Goal: Task Accomplishment & Management: Manage account settings

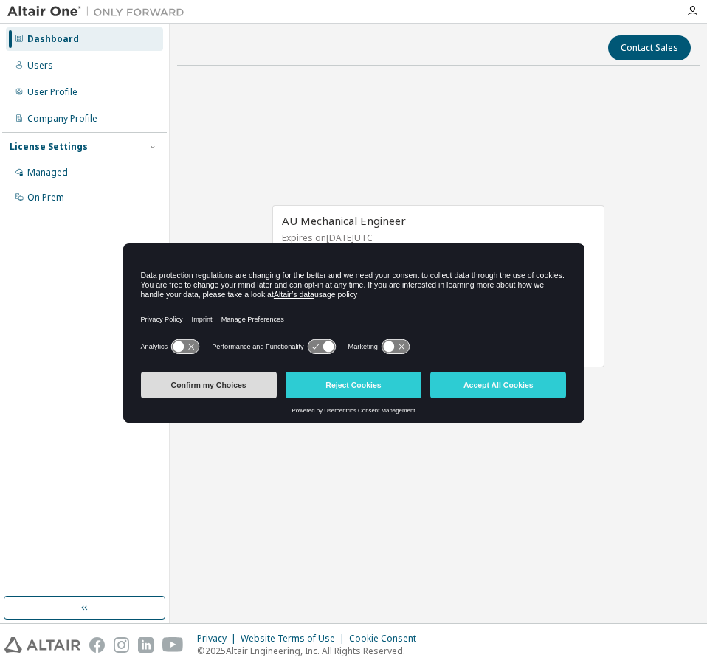
click at [195, 387] on button "Confirm my Choices" at bounding box center [209, 385] width 136 height 27
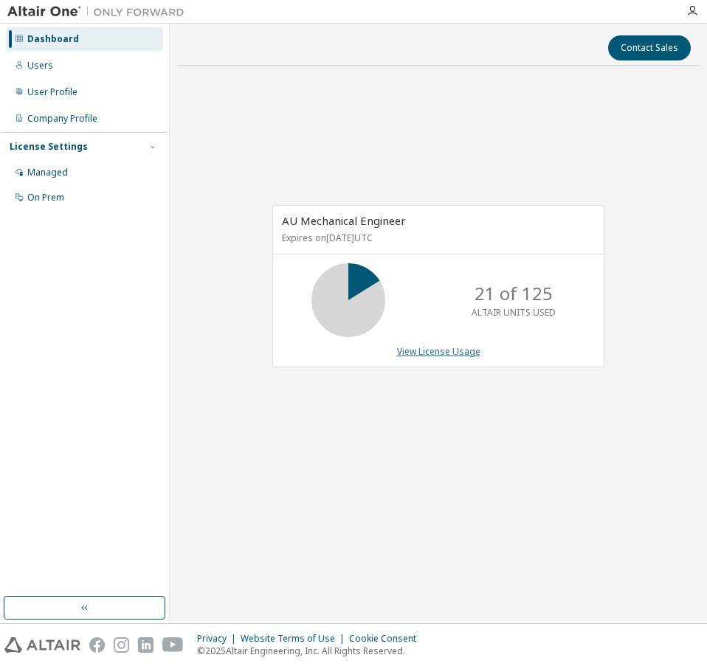
click at [440, 346] on link "View License Usage" at bounding box center [438, 351] width 83 height 13
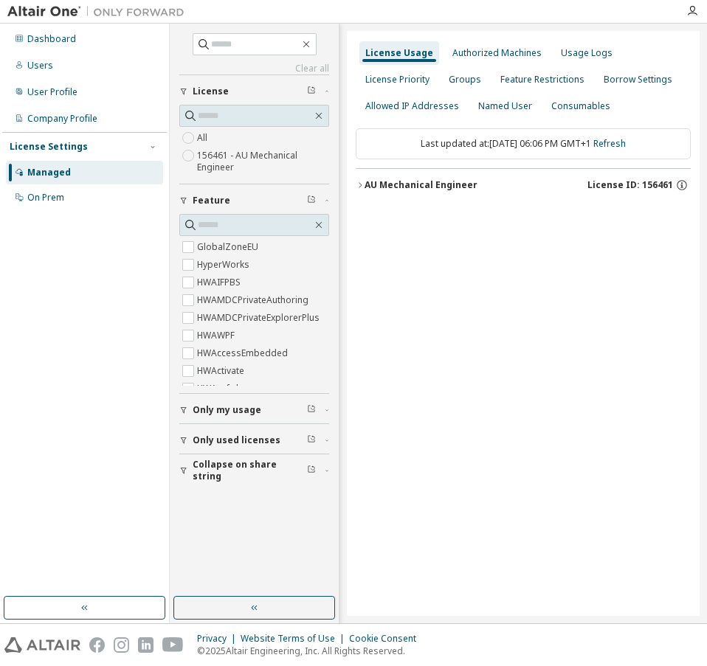
click at [359, 183] on icon "button" at bounding box center [360, 185] width 9 height 9
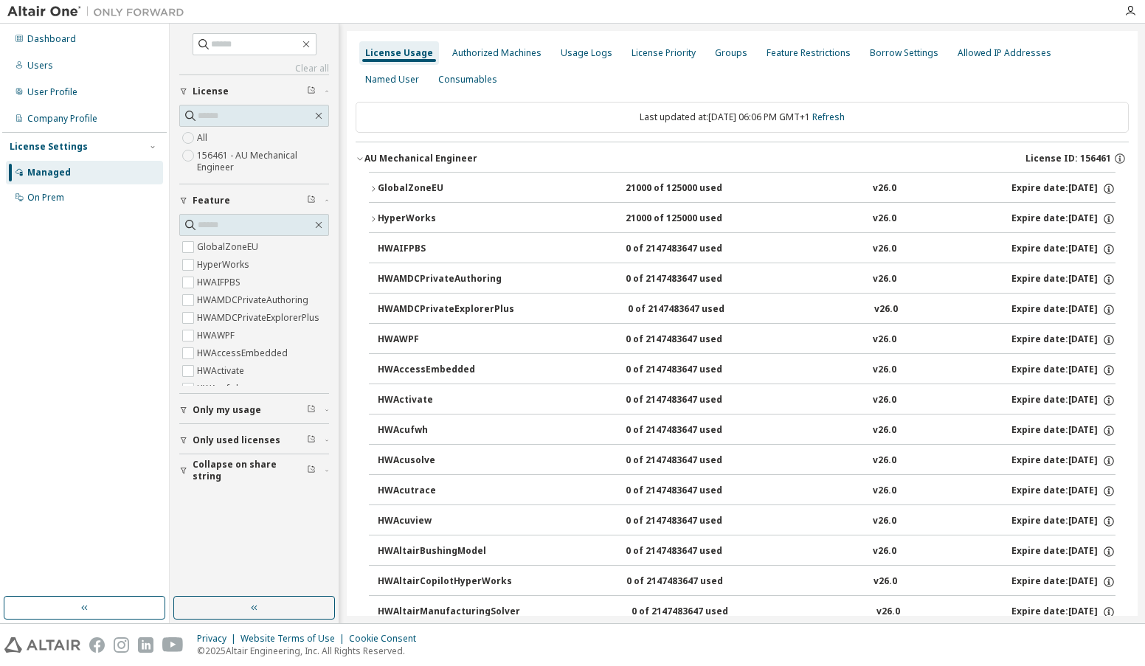
click at [372, 184] on icon "button" at bounding box center [373, 188] width 9 height 9
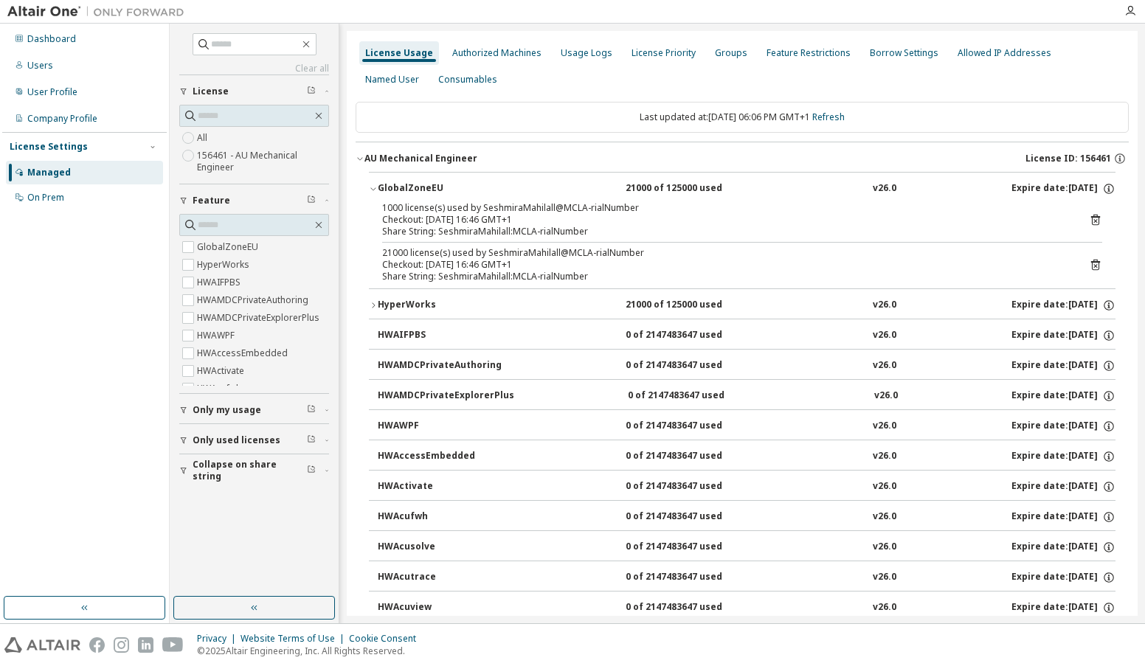
click at [372, 184] on icon "button" at bounding box center [373, 188] width 9 height 9
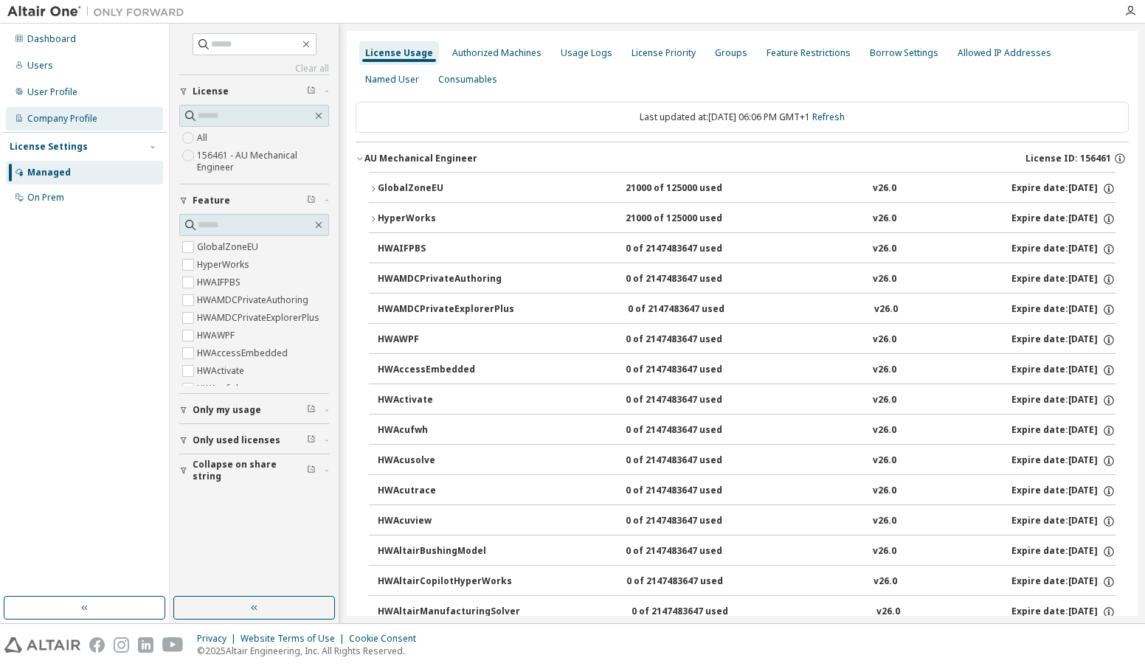
click at [69, 118] on div "Company Profile" at bounding box center [62, 119] width 70 height 12
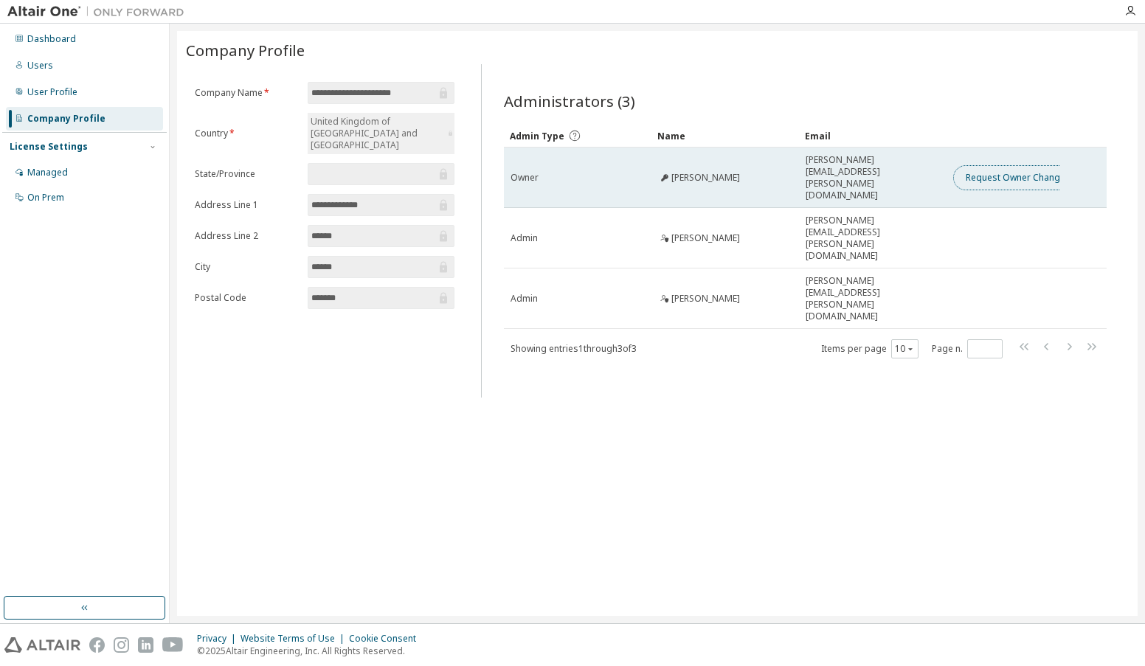
click at [706, 165] on button "Request Owner Change" at bounding box center [1015, 177] width 125 height 25
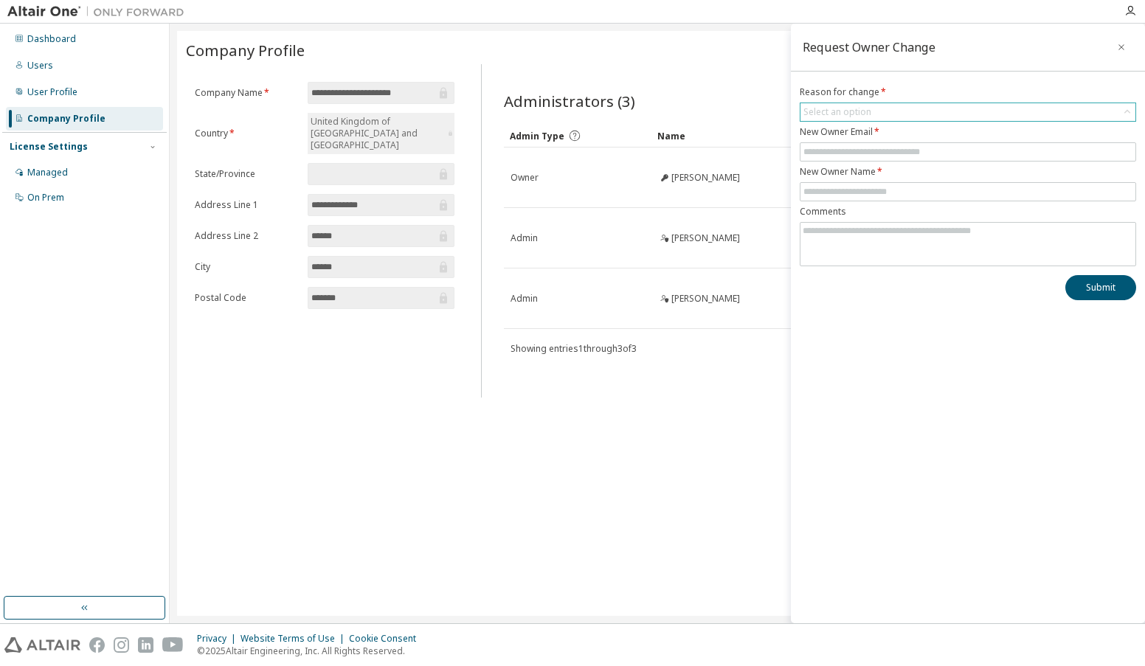
click at [706, 111] on div "Select an option" at bounding box center [967, 112] width 335 height 18
click at [706, 173] on li "User no longer manages this responsibility" at bounding box center [967, 172] width 332 height 19
click at [706, 152] on input "text" at bounding box center [967, 152] width 329 height 12
type input "**********"
click at [706, 191] on input "text" at bounding box center [967, 192] width 329 height 12
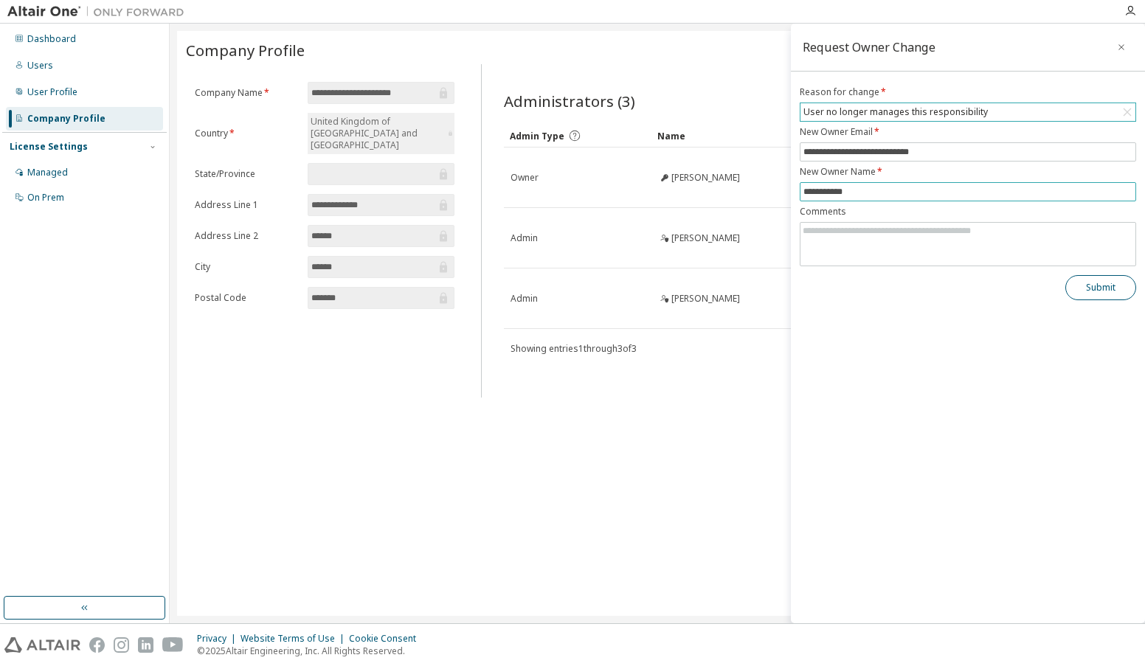
type input "**********"
click at [706, 287] on button "Submit" at bounding box center [1100, 287] width 71 height 25
click at [706, 46] on icon "button" at bounding box center [1121, 47] width 10 height 12
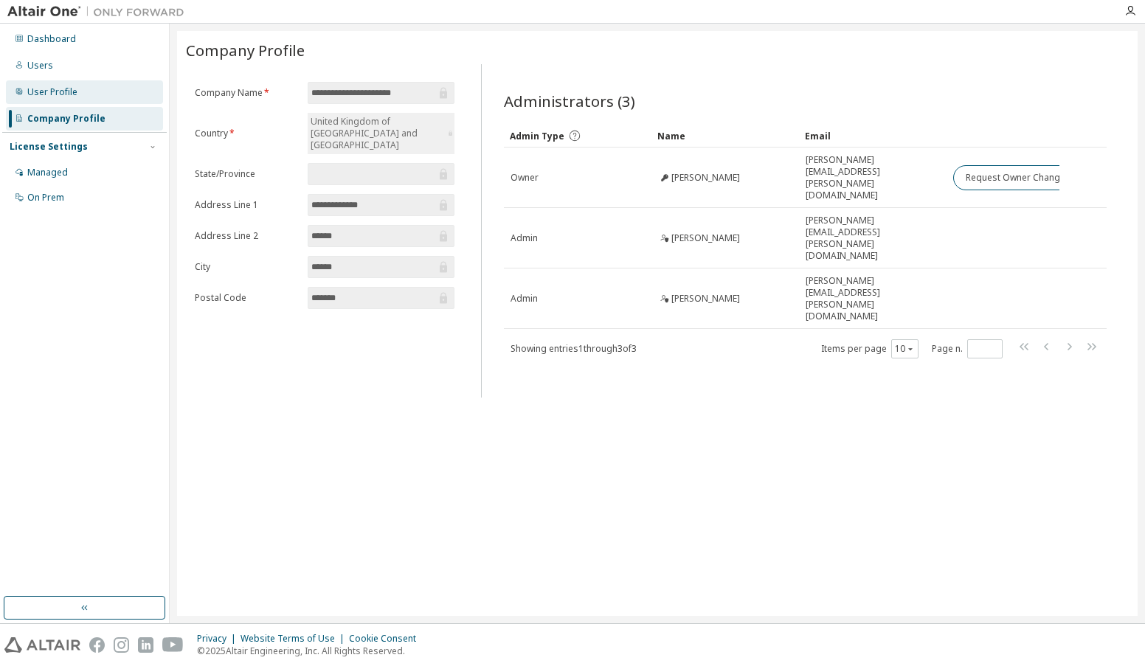
click at [55, 88] on div "User Profile" at bounding box center [52, 92] width 50 height 12
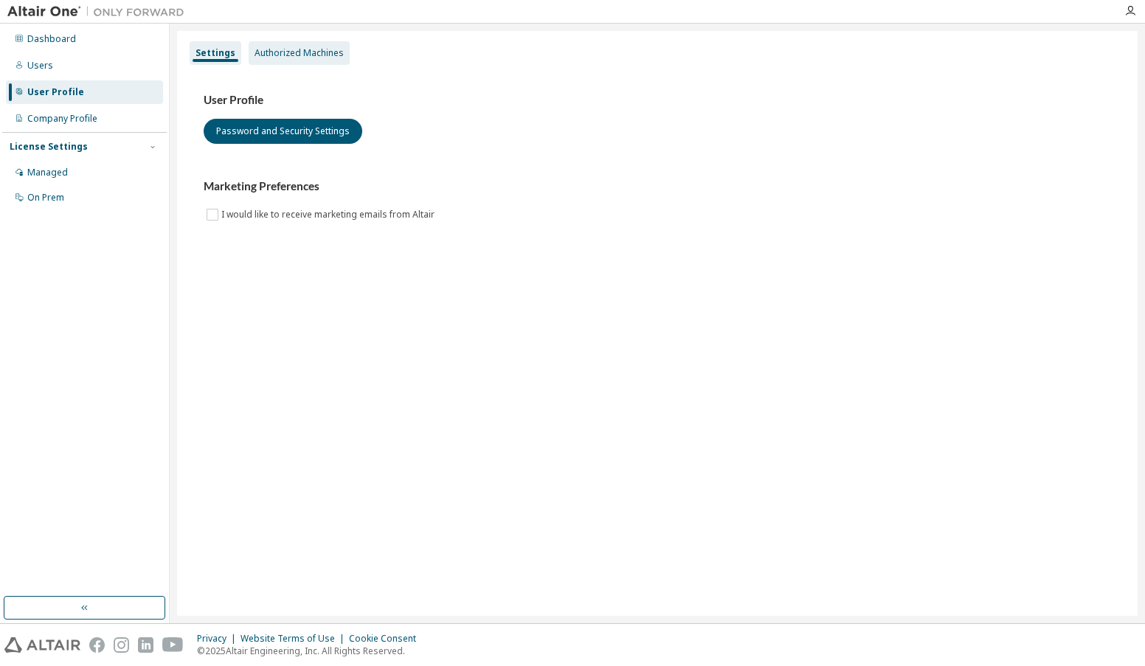
click at [311, 55] on div "Authorized Machines" at bounding box center [299, 53] width 89 height 12
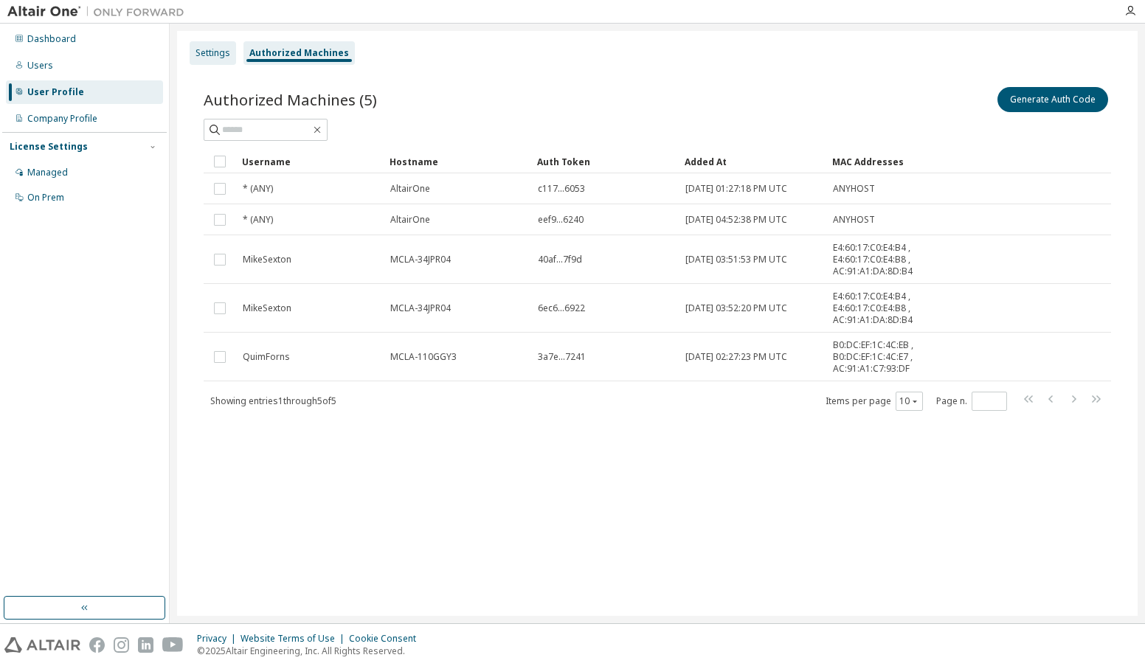
click at [213, 57] on div "Settings" at bounding box center [212, 53] width 35 height 12
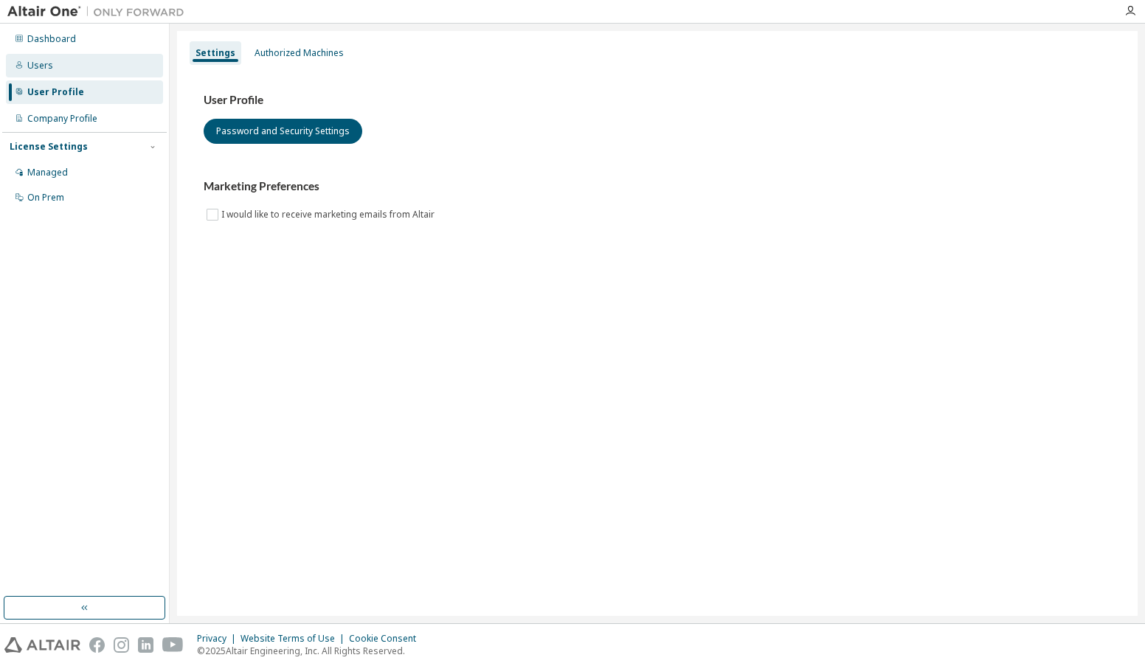
click at [42, 63] on div "Users" at bounding box center [40, 66] width 26 height 12
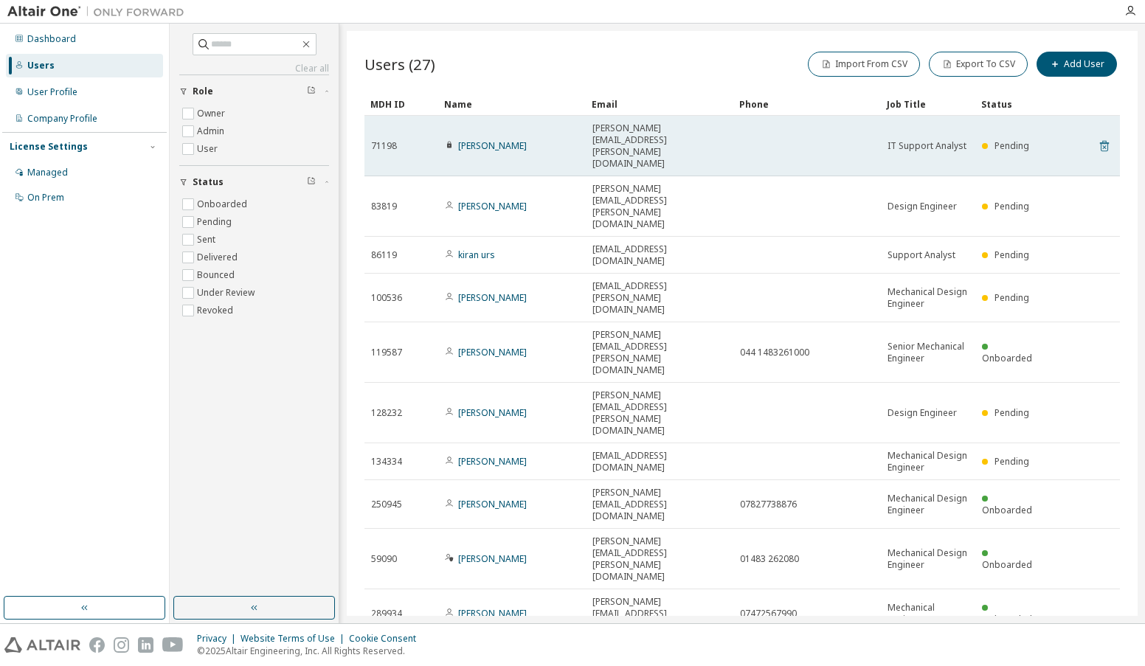
click at [706, 141] on icon at bounding box center [1104, 146] width 9 height 11
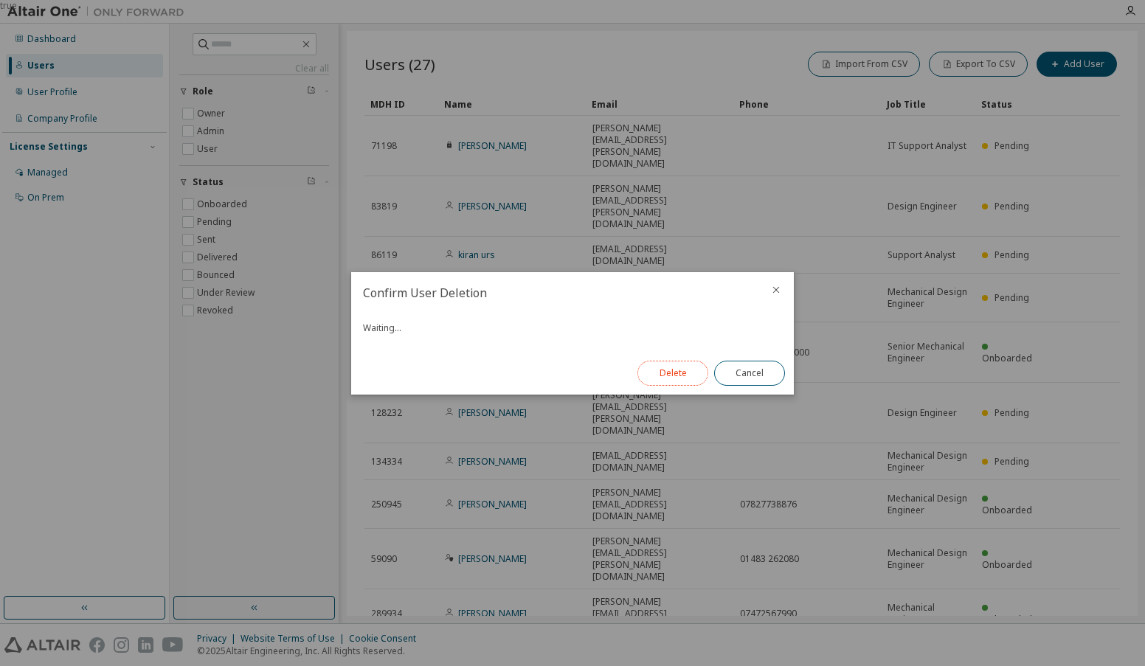
click at [672, 367] on button "Delete" at bounding box center [672, 373] width 71 height 25
click at [706, 370] on button "Close" at bounding box center [749, 373] width 71 height 25
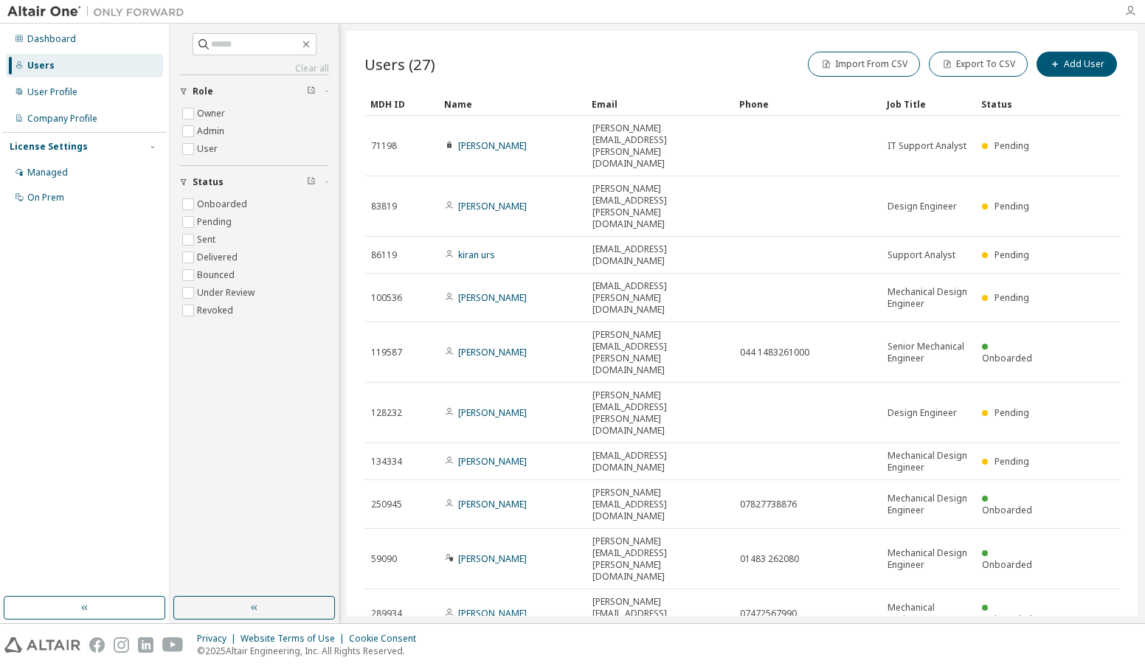
click at [706, 9] on icon "button" at bounding box center [1130, 11] width 12 height 12
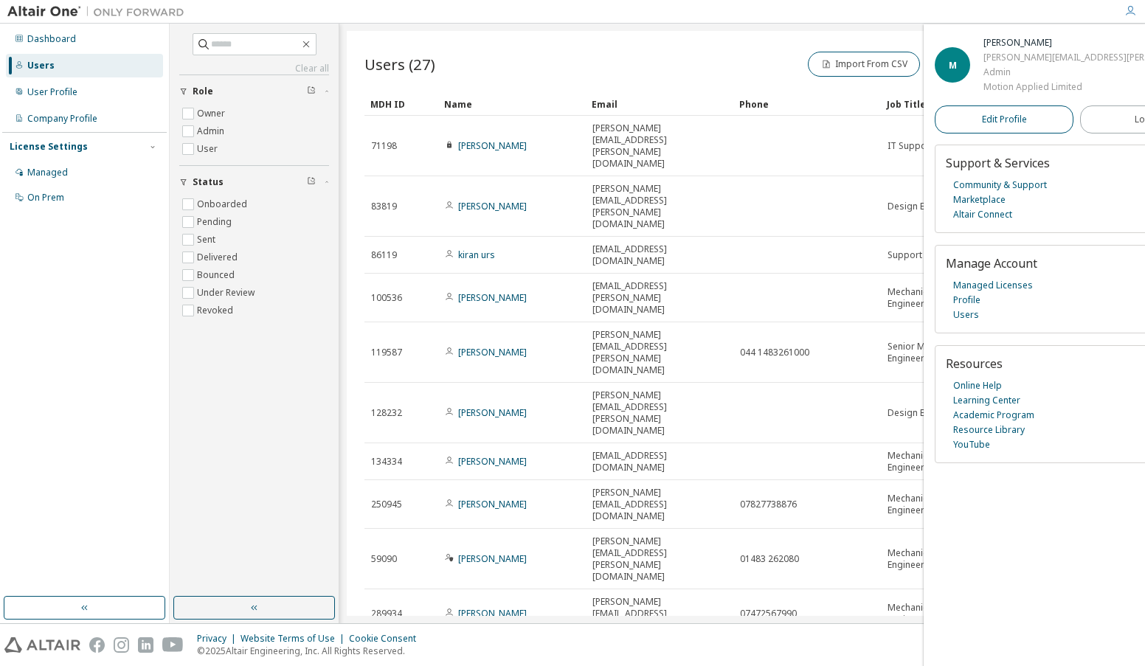
click at [706, 120] on span "Edit Profile" at bounding box center [1004, 120] width 45 height 12
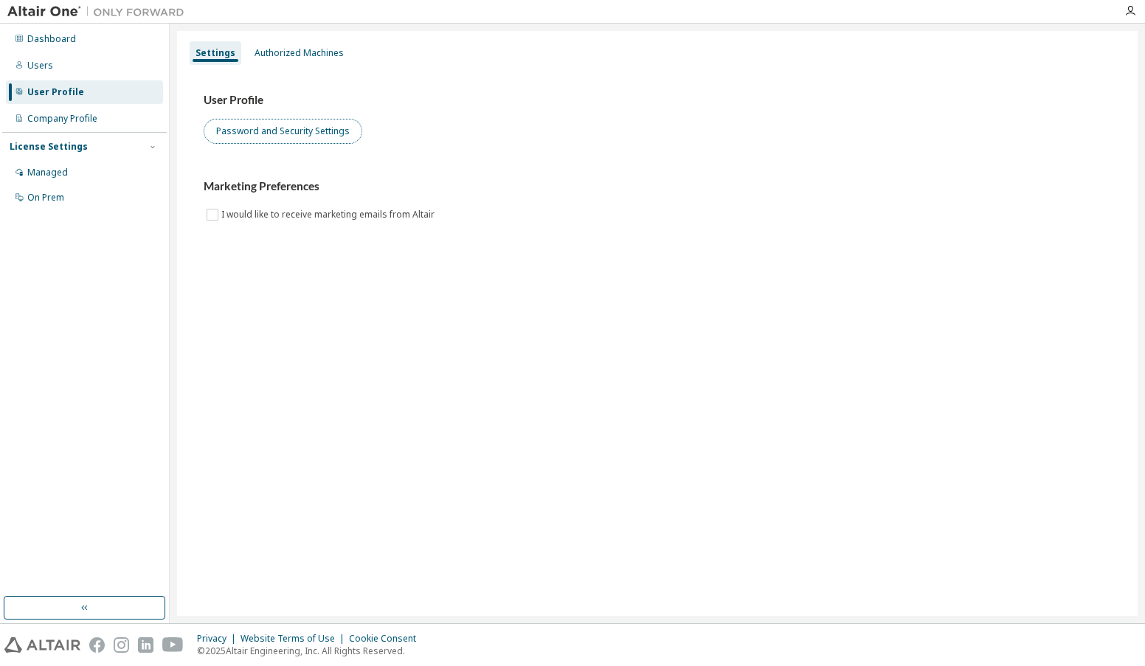
click at [285, 129] on button "Password and Security Settings" at bounding box center [283, 131] width 159 height 25
